Goal: Task Accomplishment & Management: Manage account settings

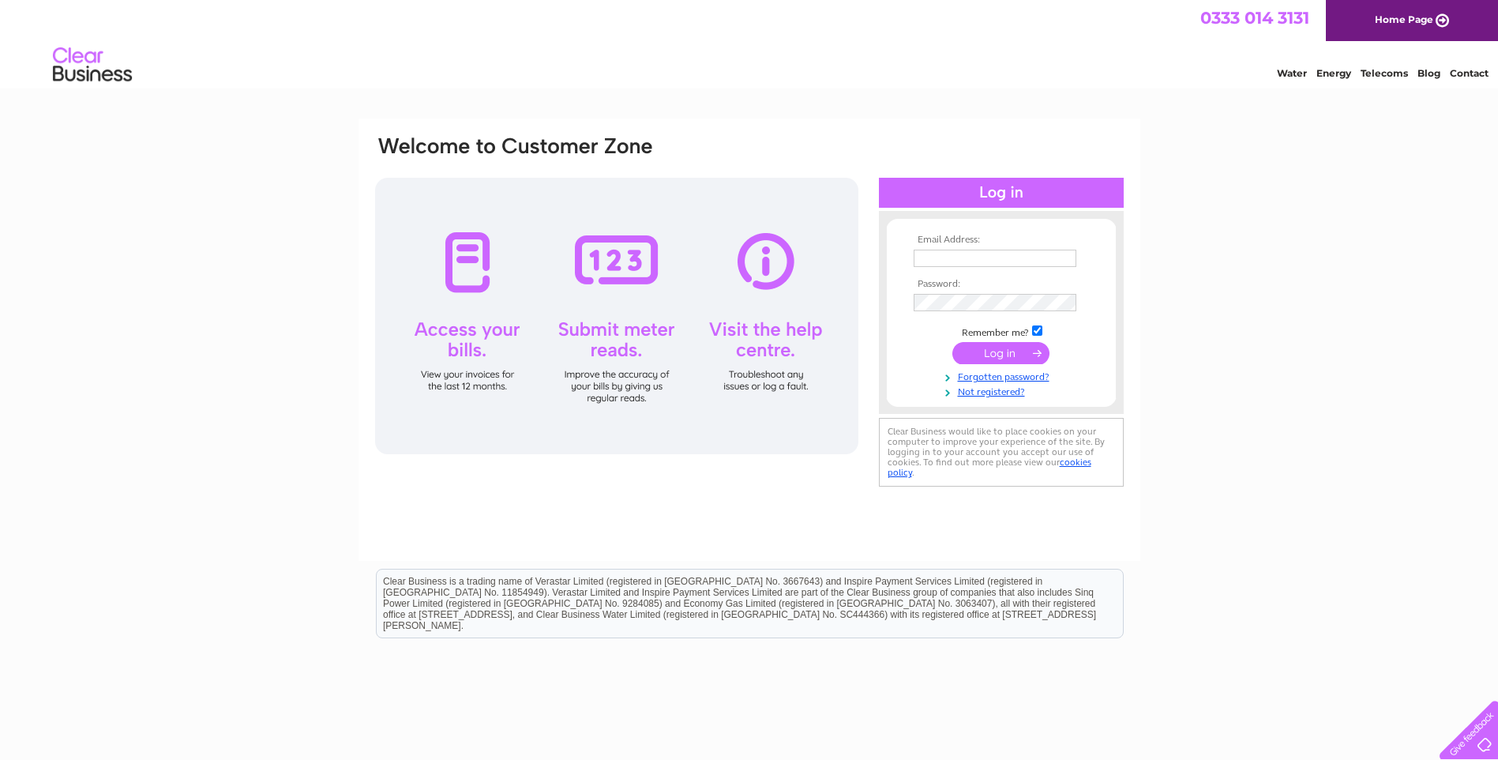
type input "tom.wilson2@gmail.com"
click at [1010, 357] on input "submit" at bounding box center [1000, 353] width 97 height 22
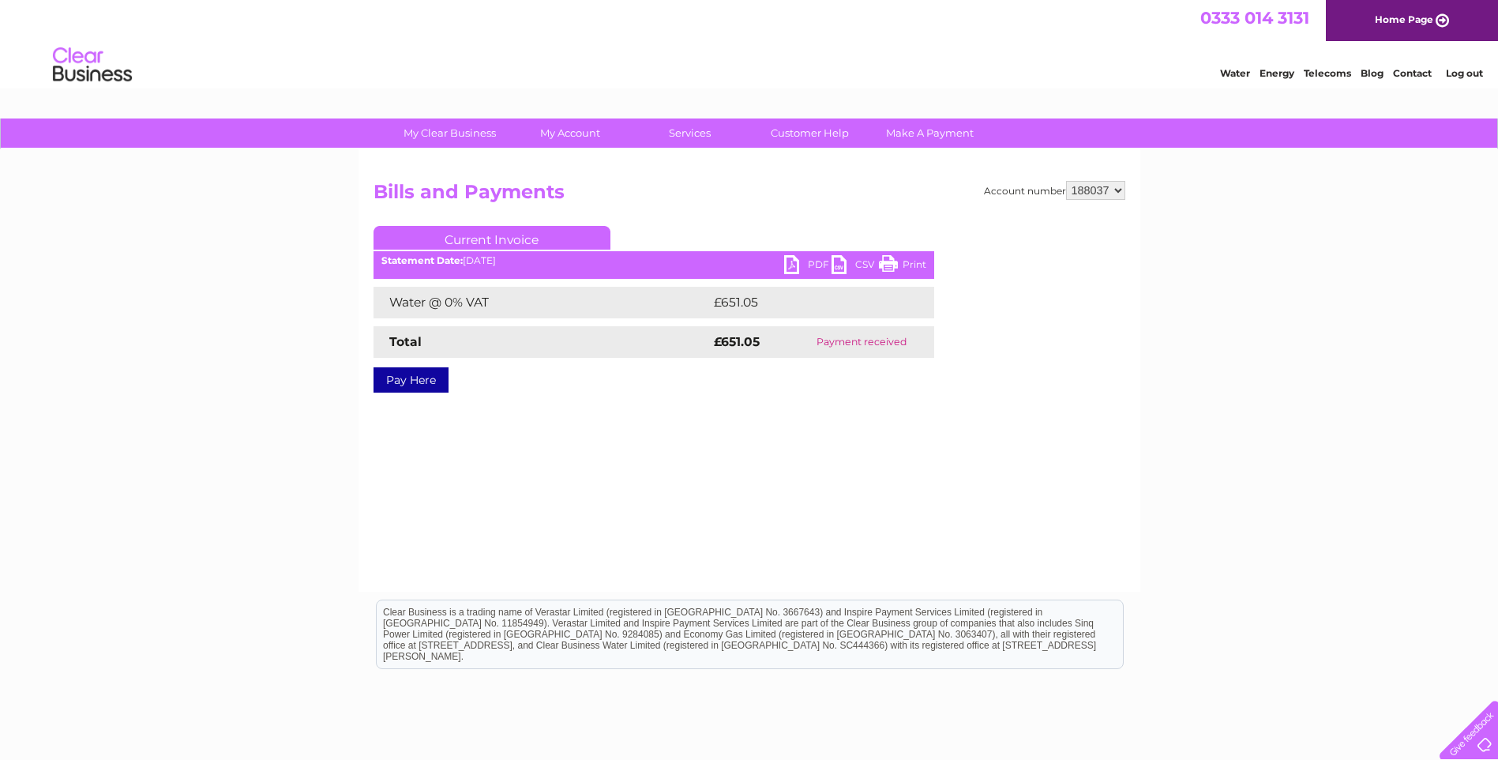
click at [794, 268] on link "PDF" at bounding box center [807, 266] width 47 height 23
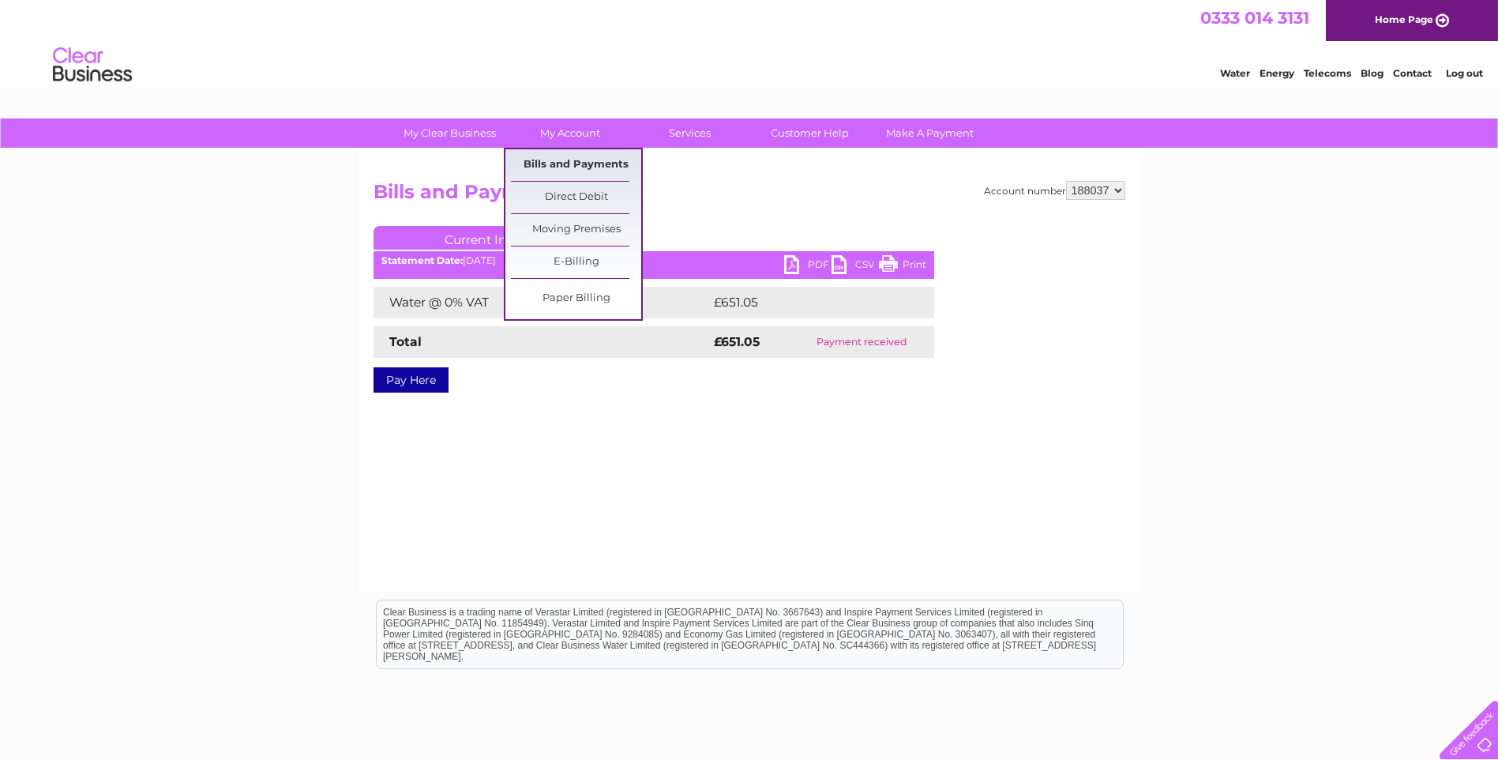
click at [572, 158] on link "Bills and Payments" at bounding box center [576, 165] width 130 height 32
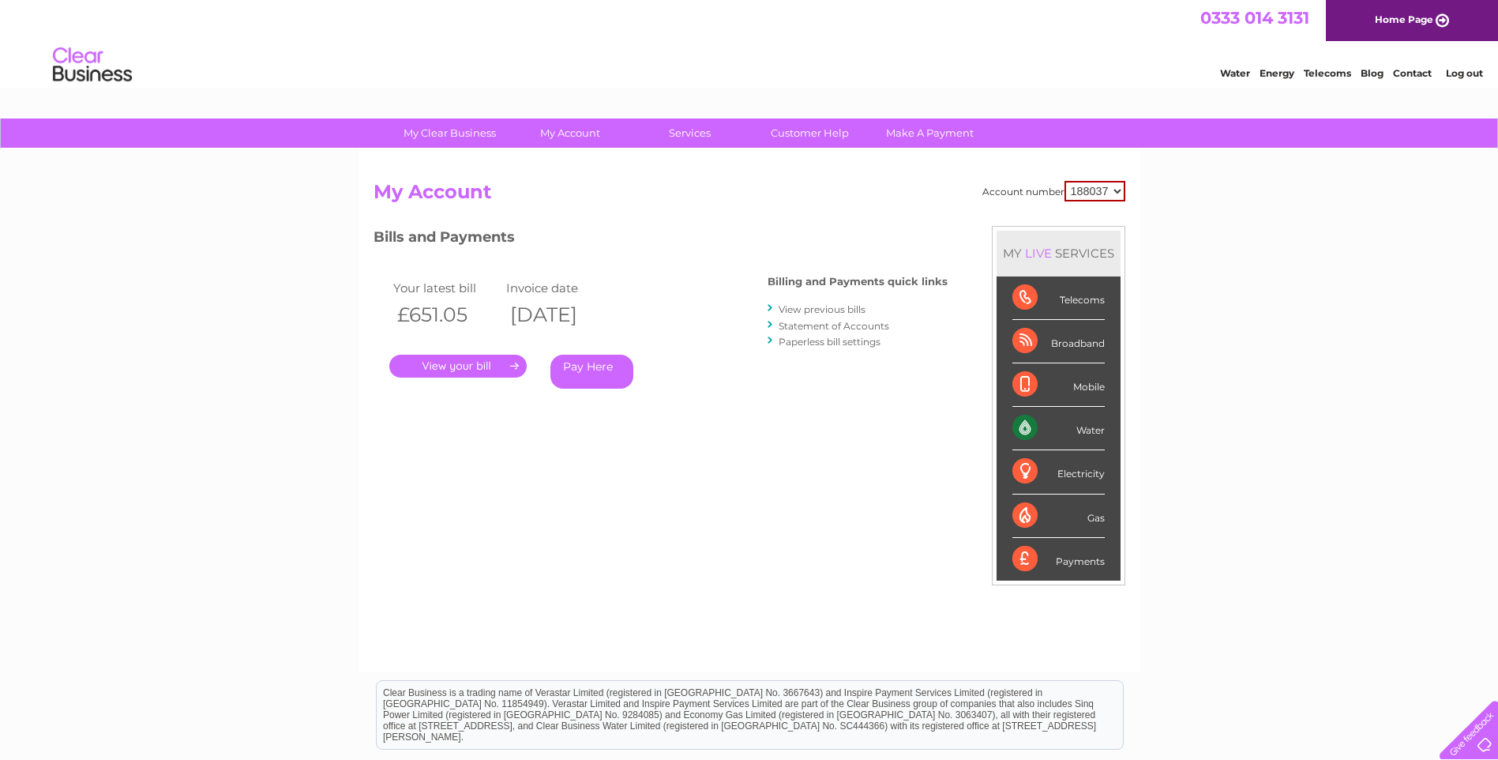
click at [823, 312] on link "View previous bills" at bounding box center [821, 309] width 87 height 12
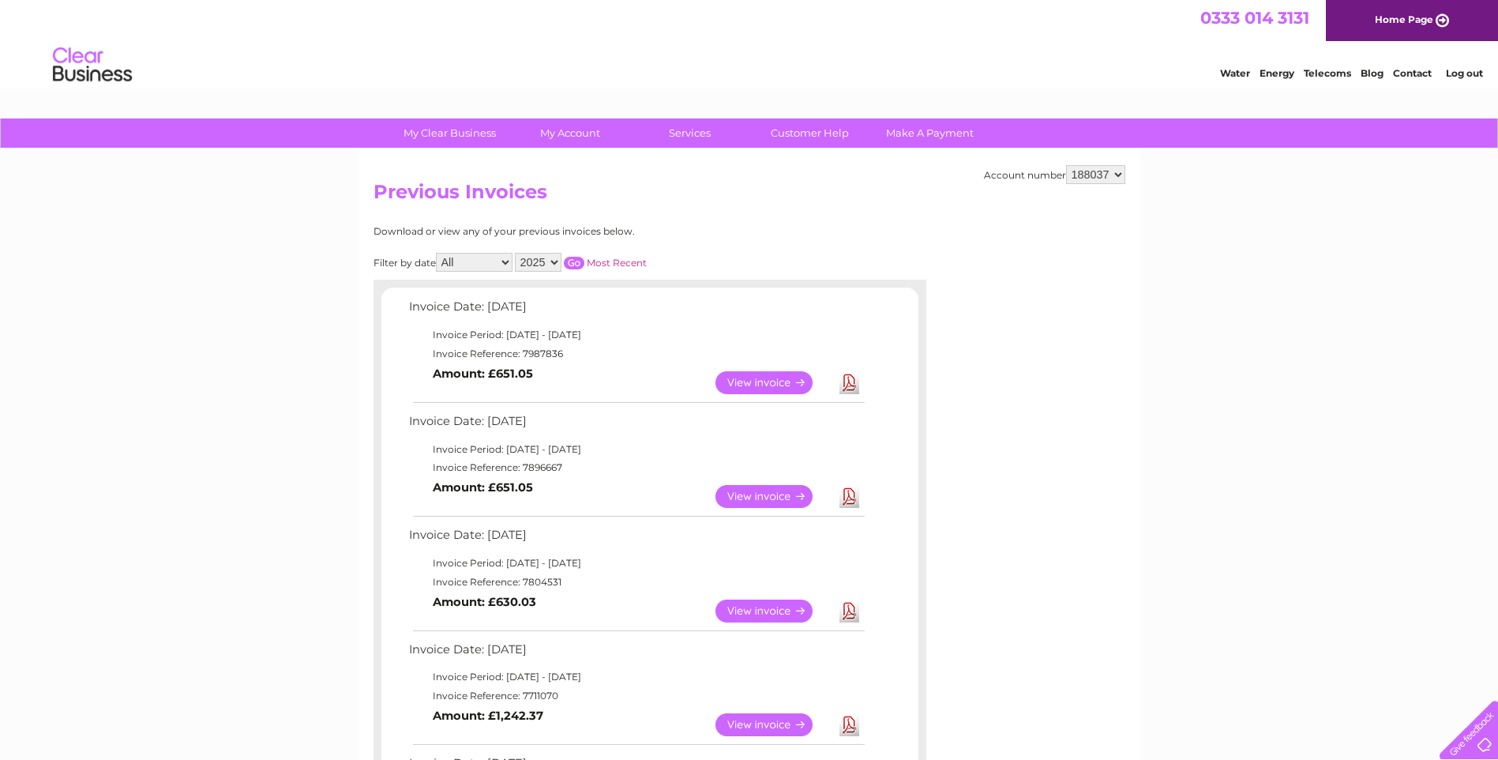
click at [1468, 75] on link "Log out" at bounding box center [1464, 73] width 37 height 12
